Goal: Task Accomplishment & Management: Manage account settings

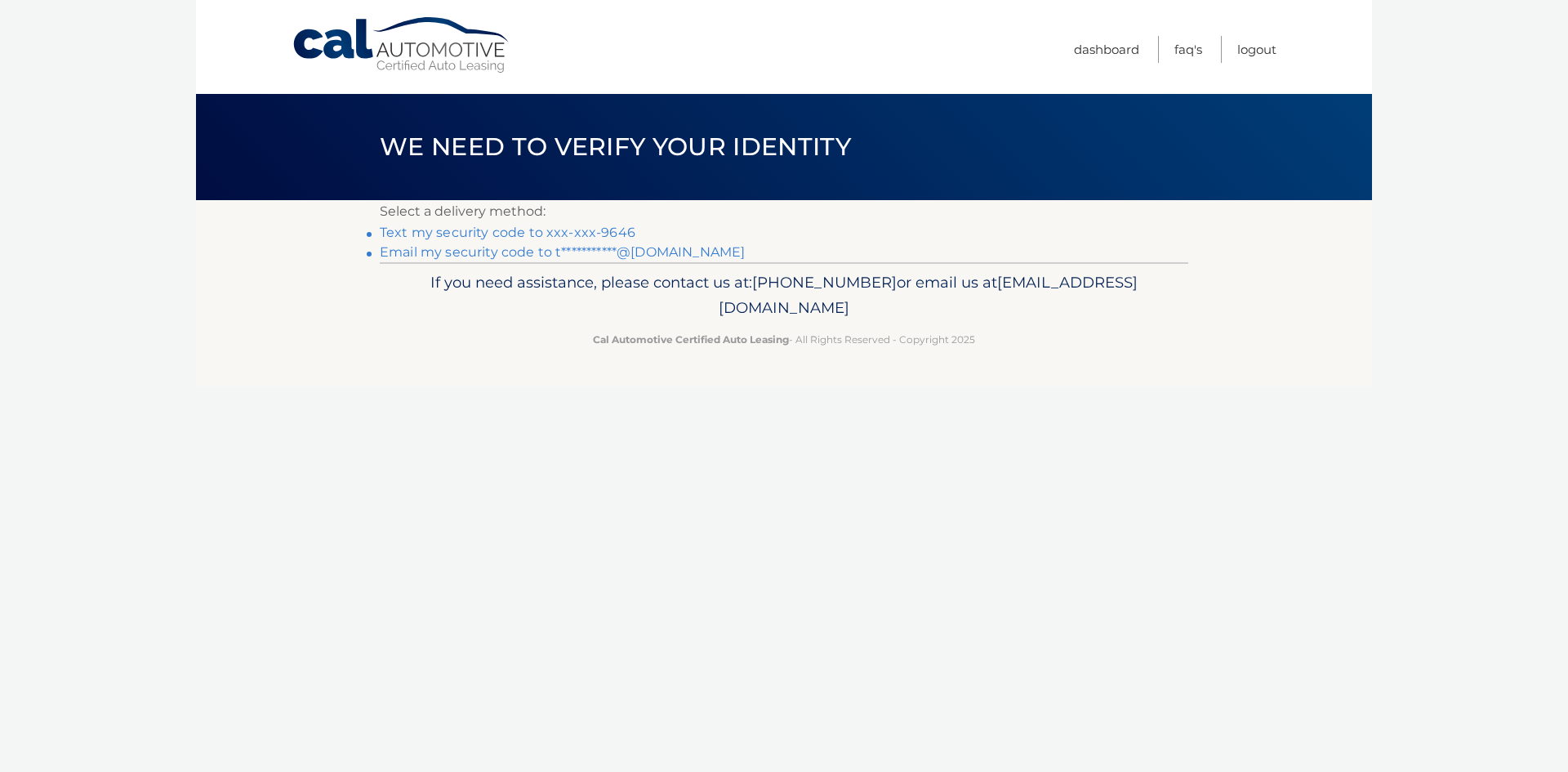
click at [549, 227] on link "Text my security code to xxx-xxx-9646" at bounding box center [507, 232] width 256 height 16
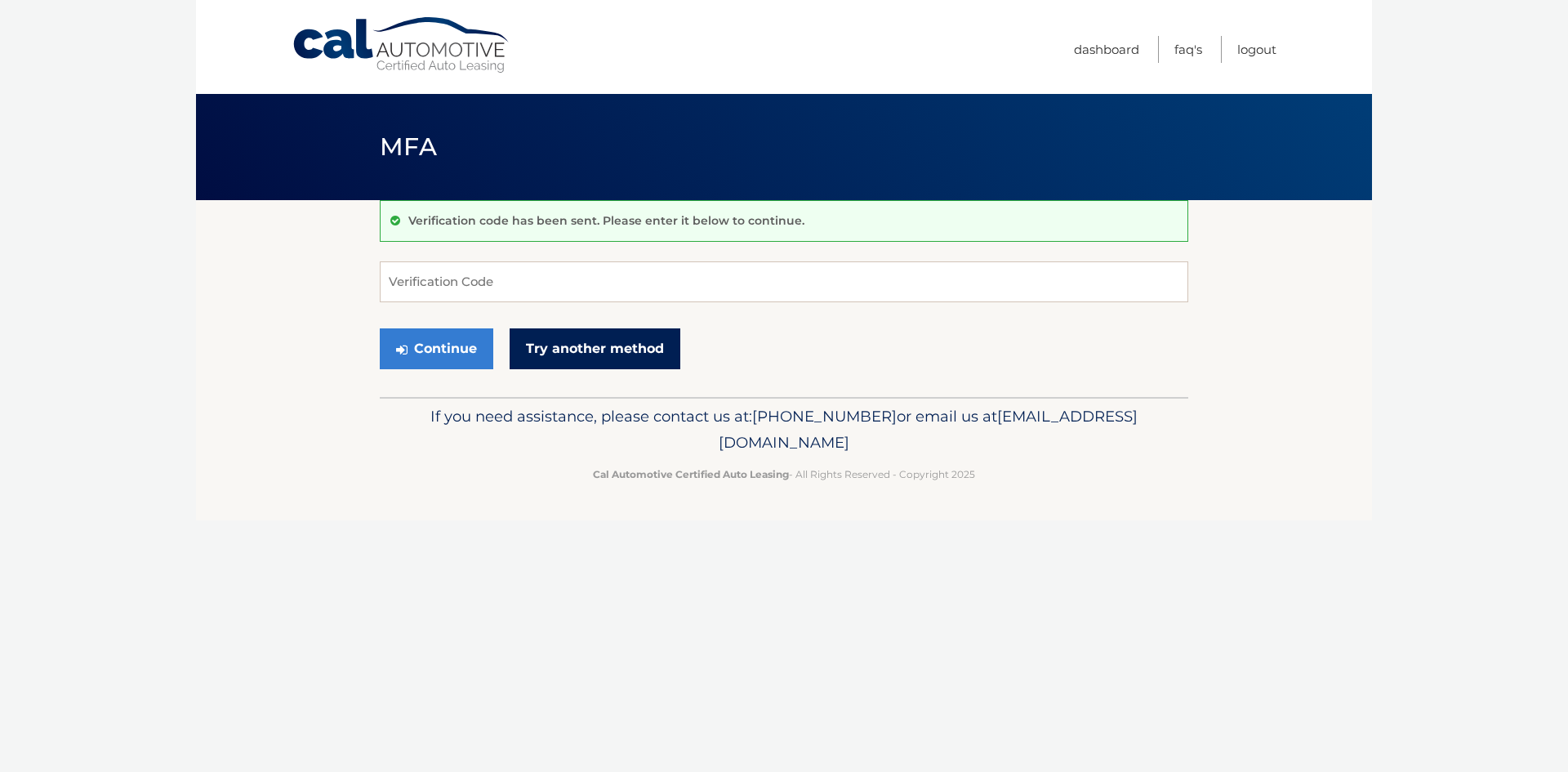
click at [597, 348] on link "Try another method" at bounding box center [595, 349] width 171 height 40
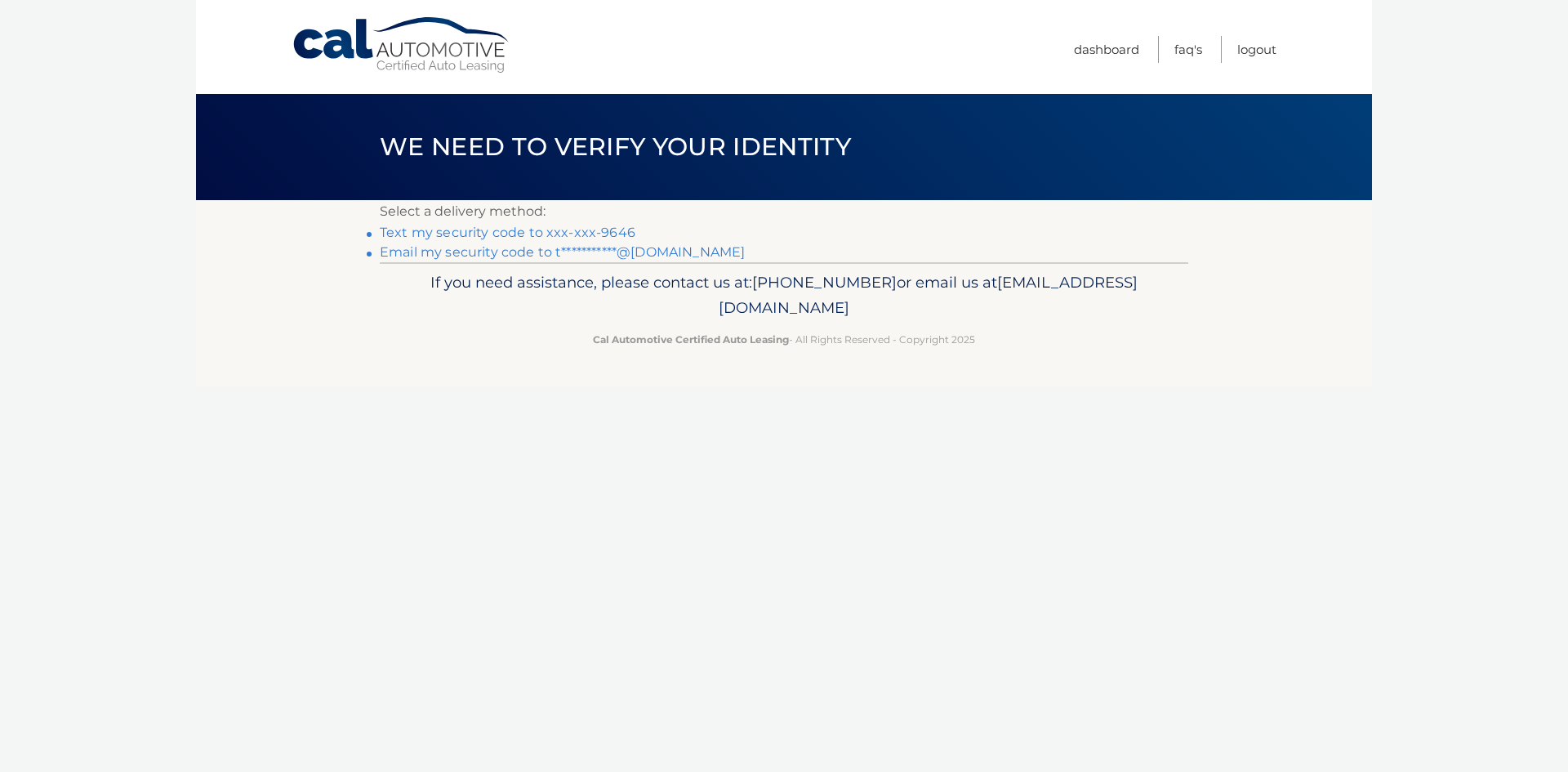
click at [579, 254] on link "**********" at bounding box center [562, 252] width 365 height 16
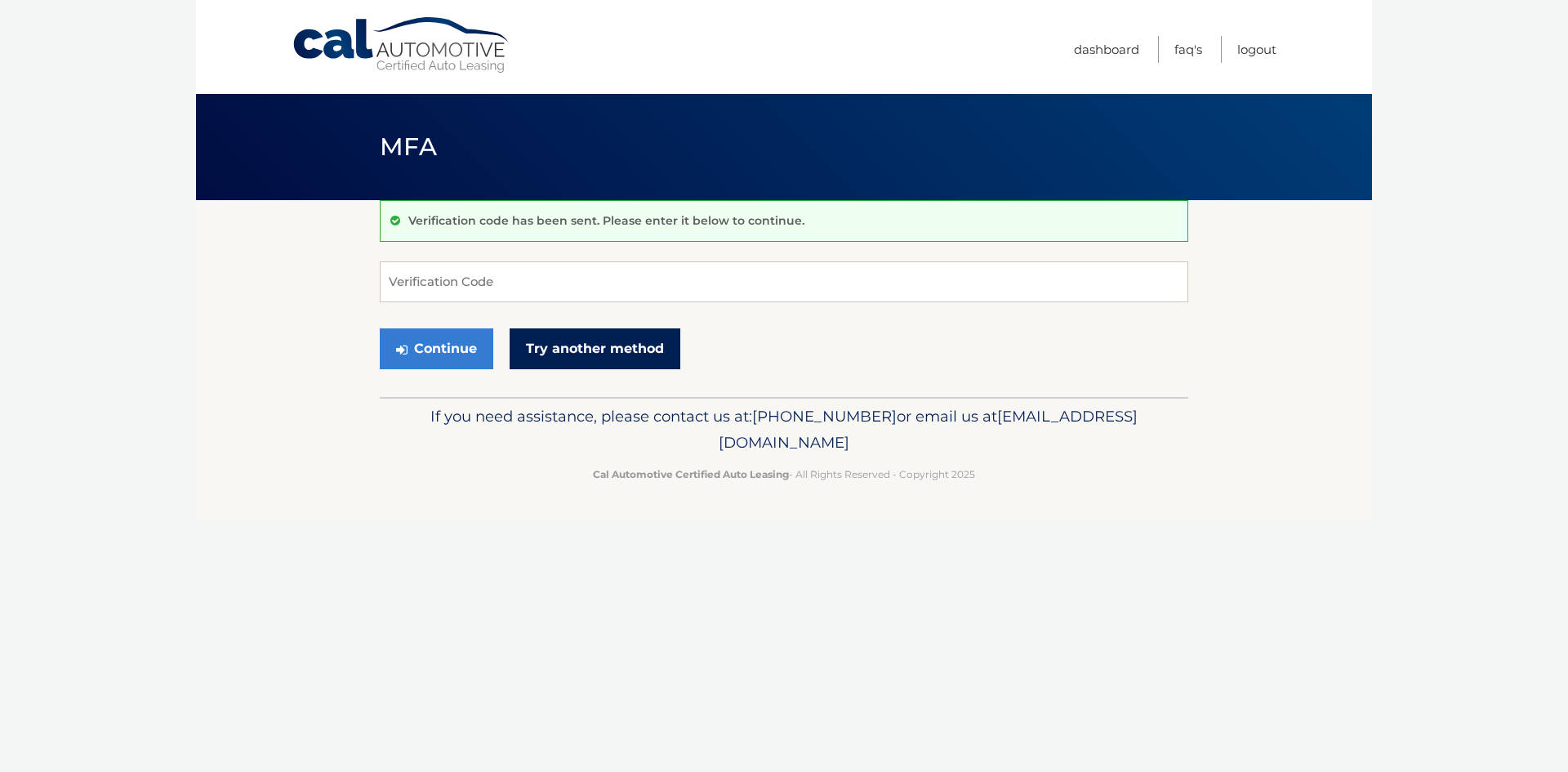
click at [590, 353] on link "Try another method" at bounding box center [595, 349] width 171 height 40
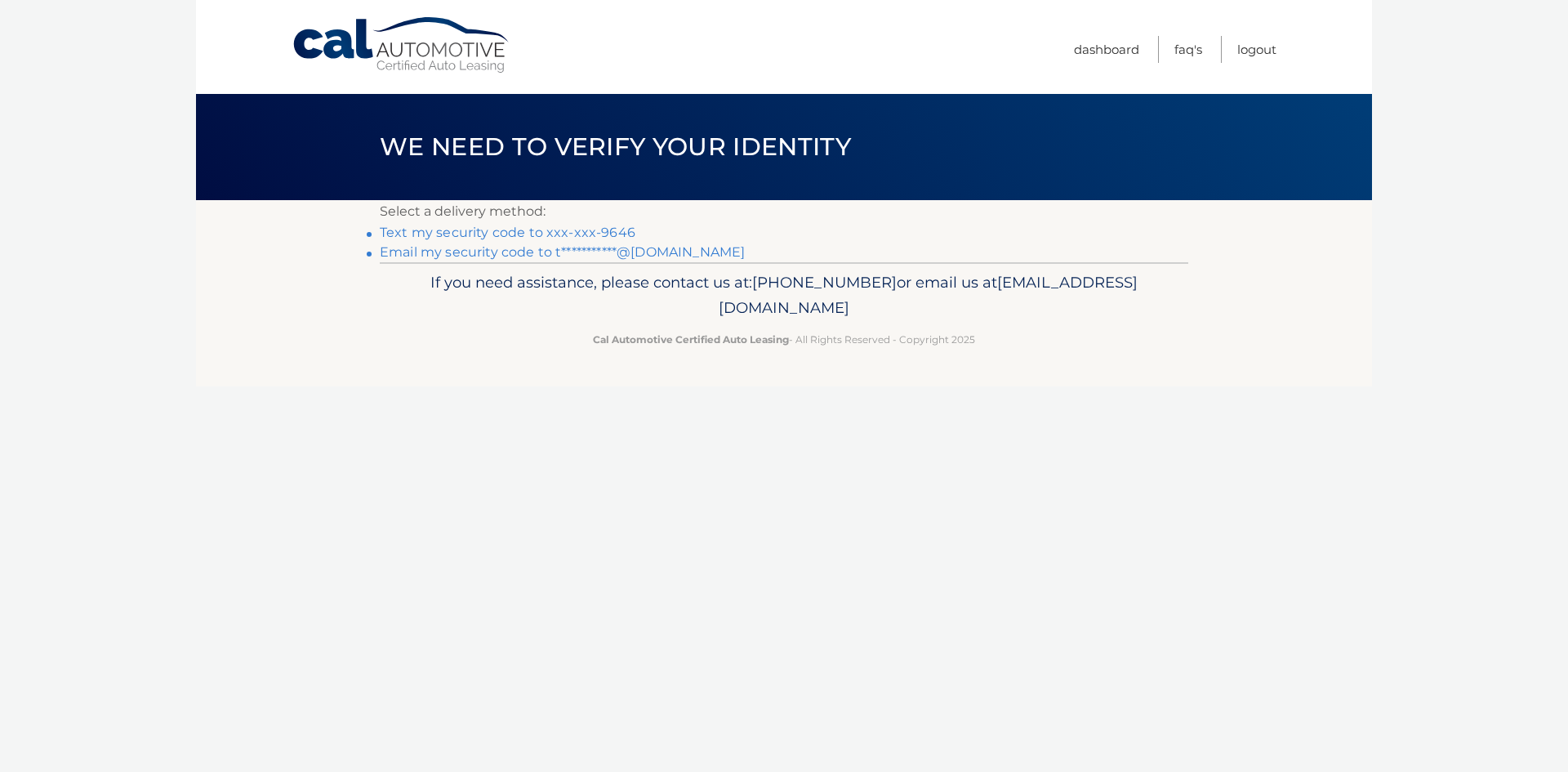
click at [566, 251] on link "**********" at bounding box center [562, 252] width 365 height 16
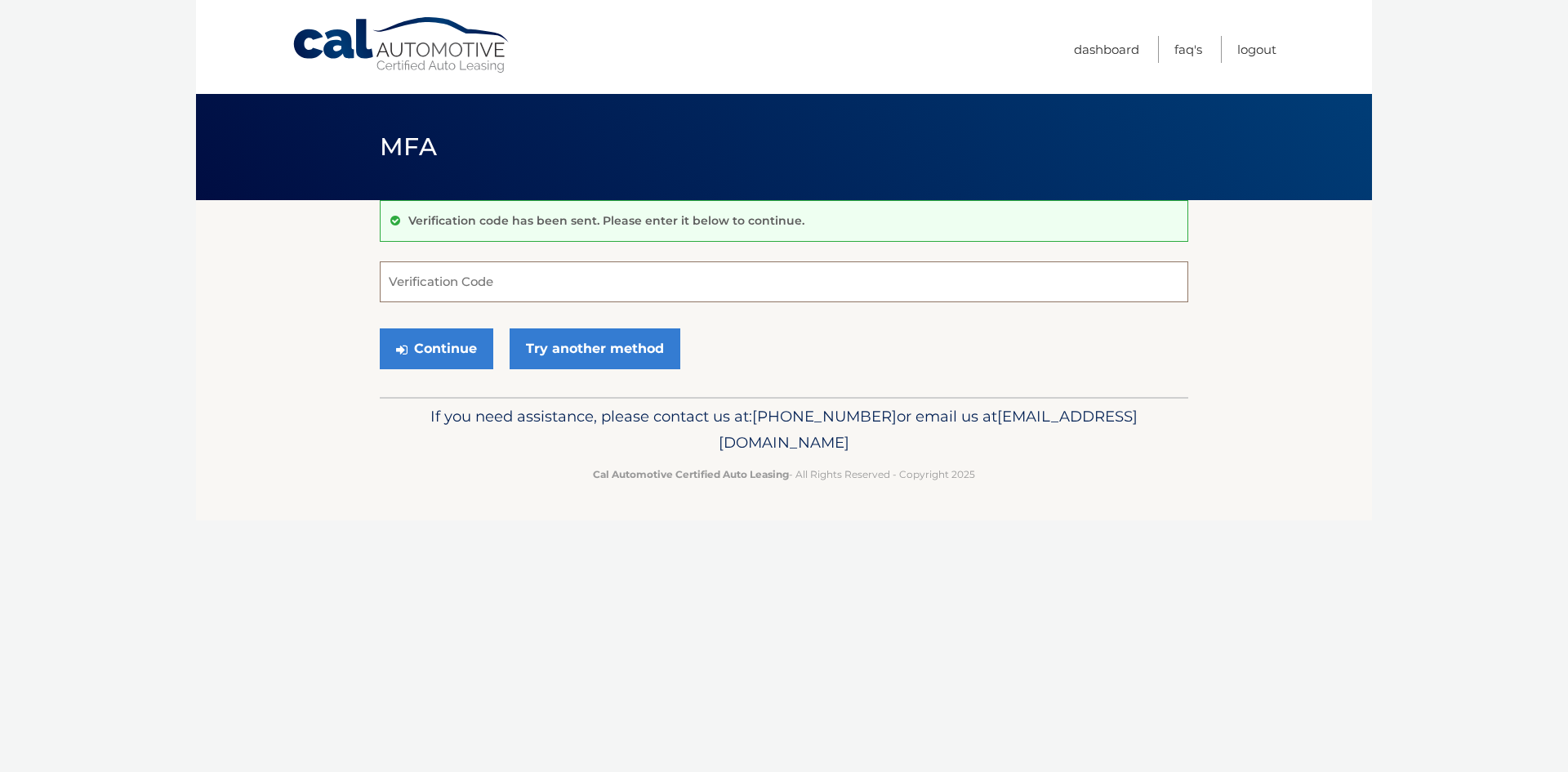
click at [761, 294] on input "Verification Code" at bounding box center [784, 282] width 808 height 40
type input "902908"
click at [406, 347] on icon "submit" at bounding box center [402, 350] width 11 height 13
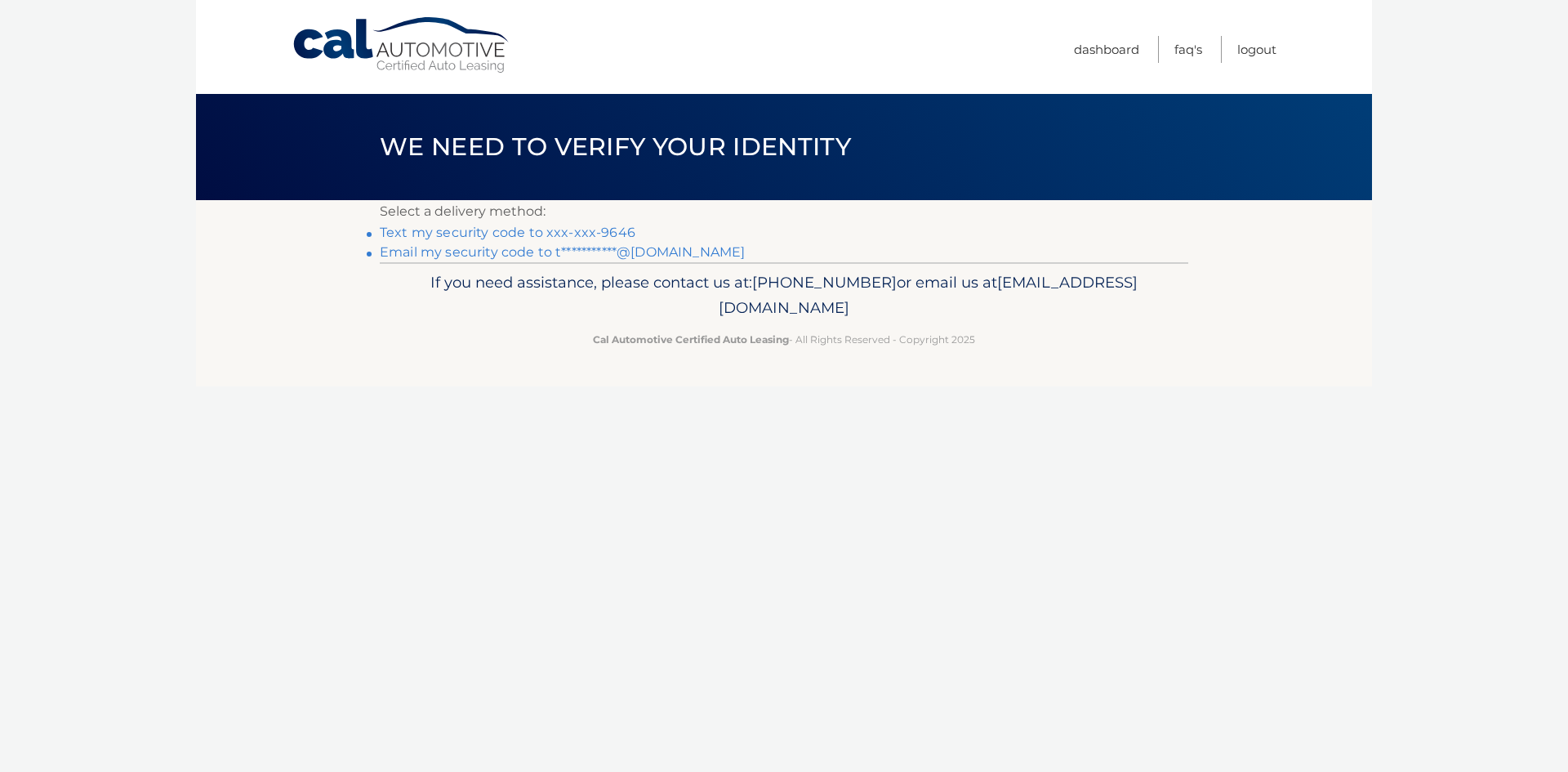
click at [601, 235] on link "Text my security code to xxx-xxx-9646" at bounding box center [507, 232] width 256 height 16
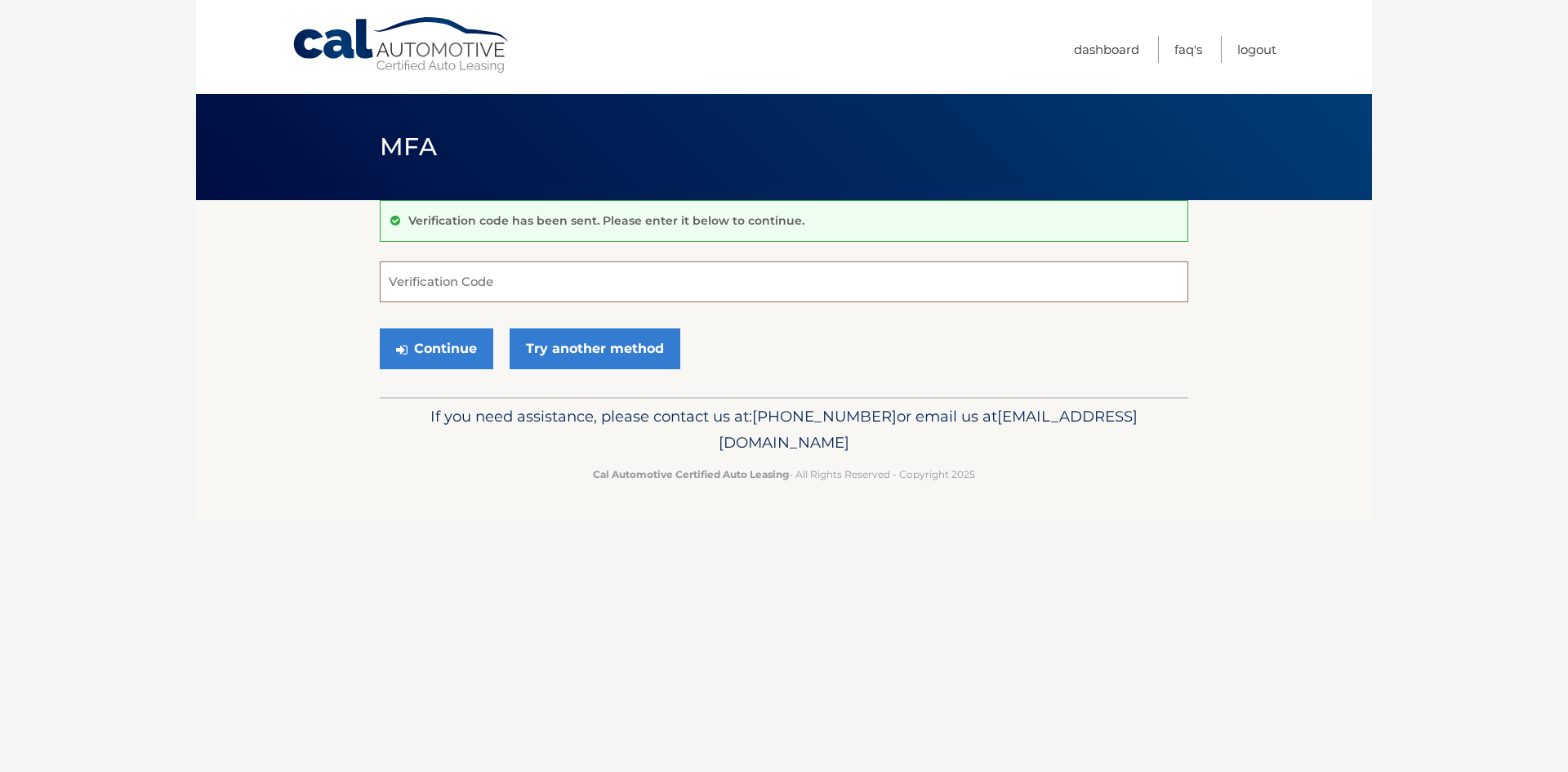
click at [694, 285] on input "Verification Code" at bounding box center [784, 282] width 808 height 40
type input "103934"
click at [417, 355] on button "Continue" at bounding box center [437, 349] width 114 height 40
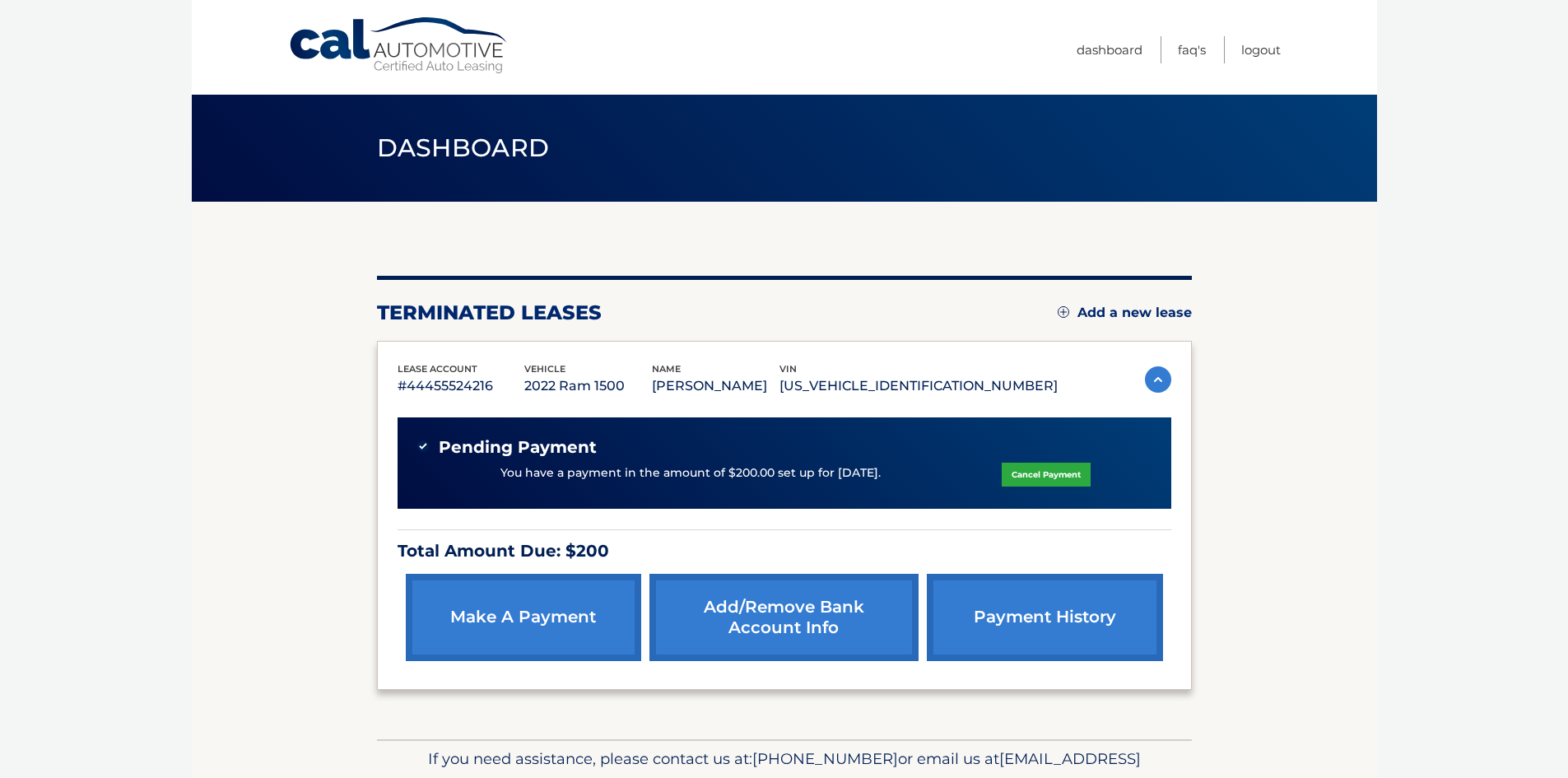
click at [1018, 476] on link "Cancel Payment" at bounding box center [1046, 475] width 89 height 24
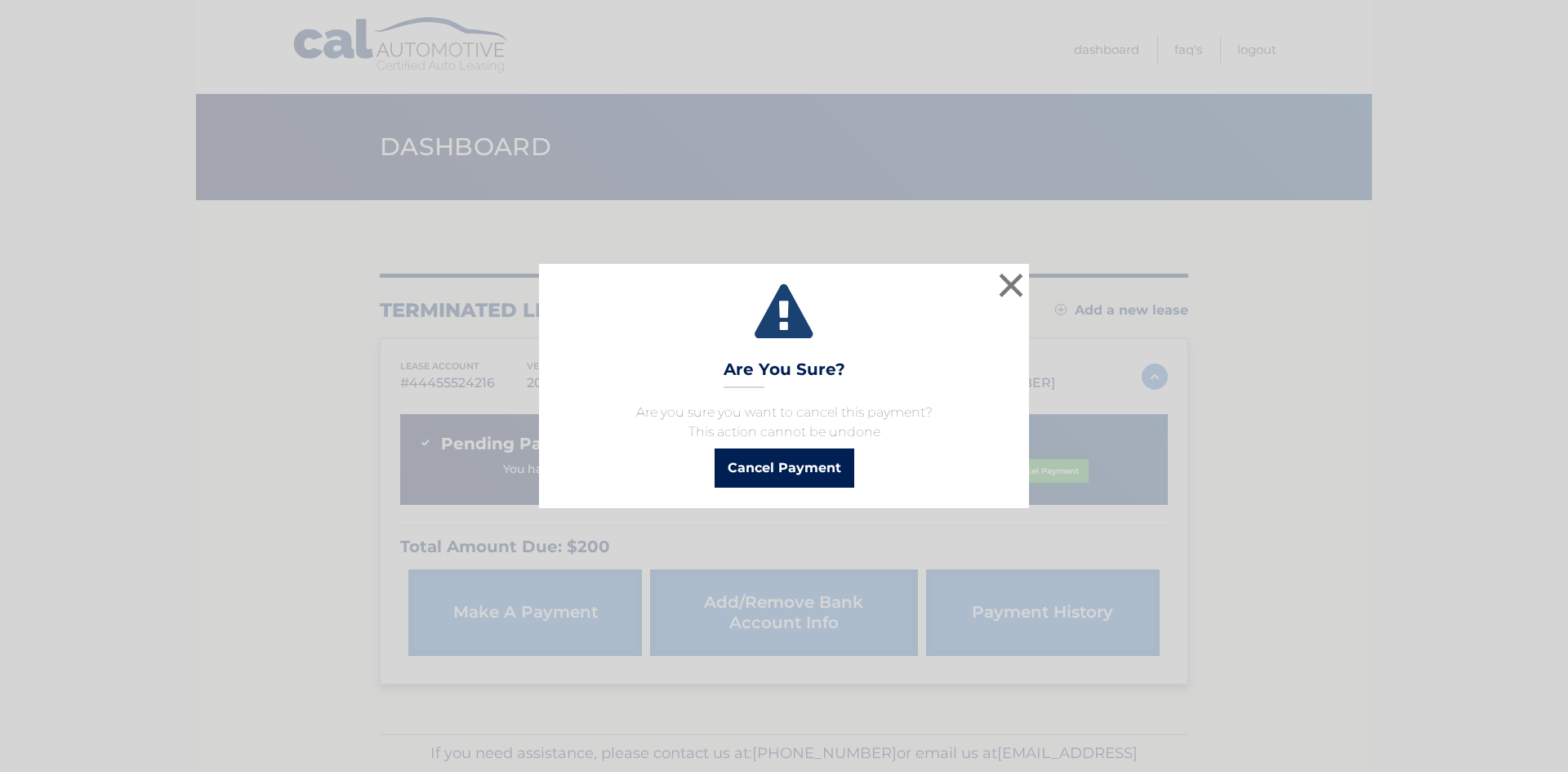
click at [802, 473] on button "Cancel Payment" at bounding box center [784, 468] width 139 height 39
